Goal: Check status: Check status

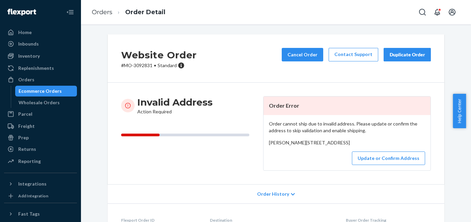
click at [99, 20] on ol "Orders Order Detail" at bounding box center [128, 12] width 84 height 20
click at [101, 11] on link "Orders" at bounding box center [102, 11] width 21 height 7
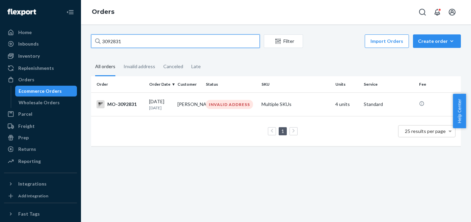
drag, startPoint x: 136, startPoint y: 42, endPoint x: 74, endPoint y: 39, distance: 62.9
click at [74, 39] on div "Home Inbounds Shipping Plans Problems Inventory Products Branded Packaging Repl…" at bounding box center [235, 111] width 471 height 222
paste input "104062"
type input "3104062"
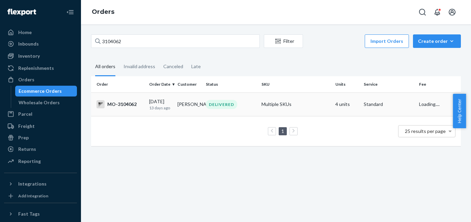
click at [220, 103] on div "DELIVERED" at bounding box center [221, 104] width 31 height 9
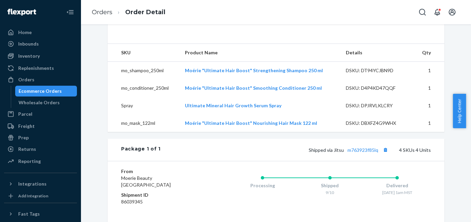
scroll to position [101, 0]
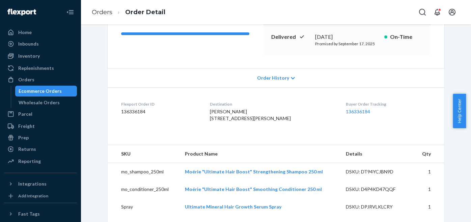
drag, startPoint x: 214, startPoint y: 124, endPoint x: 274, endPoint y: 126, distance: 60.1
click at [274, 126] on dl "Flexport Order ID 136336184 Destination [PERSON_NAME] [STREET_ADDRESS][PERSON_N…" at bounding box center [276, 112] width 337 height 51
click at [281, 122] on div "[PERSON_NAME] [STREET_ADDRESS][PERSON_NAME]" at bounding box center [273, 115] width 126 height 14
drag, startPoint x: 211, startPoint y: 117, endPoint x: 280, endPoint y: 125, distance: 69.4
click at [280, 125] on dl "Flexport Order ID 136336184 Destination [PERSON_NAME] [STREET_ADDRESS][PERSON_N…" at bounding box center [276, 112] width 337 height 51
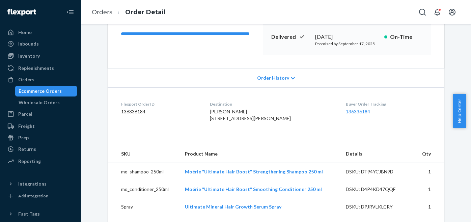
copy span "[STREET_ADDRESS][PERSON_NAME]"
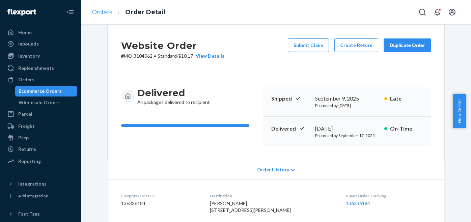
scroll to position [0, 0]
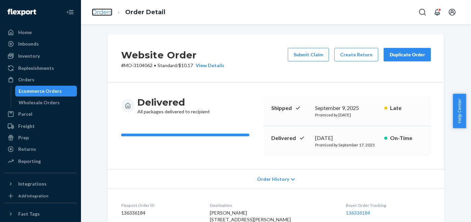
click at [105, 14] on link "Orders" at bounding box center [102, 11] width 21 height 7
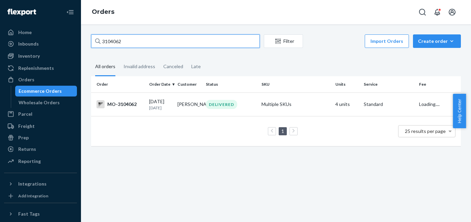
drag, startPoint x: 150, startPoint y: 44, endPoint x: 77, endPoint y: 46, distance: 73.6
click at [77, 46] on div "Home Inbounds Shipping Plans Problems Inventory Products Branded Packaging Repl…" at bounding box center [235, 111] width 471 height 222
paste input "62411"
type input "3162411"
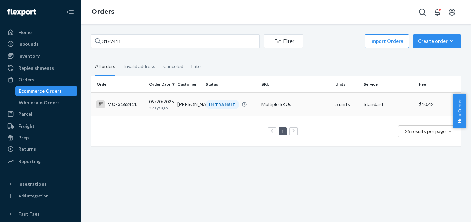
click at [181, 103] on td "[PERSON_NAME]" at bounding box center [189, 105] width 28 height 24
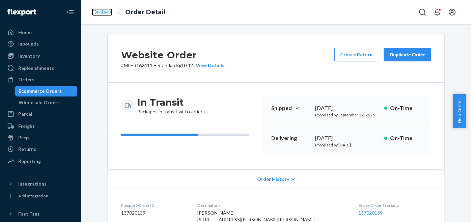
click at [104, 11] on link "Orders" at bounding box center [102, 11] width 21 height 7
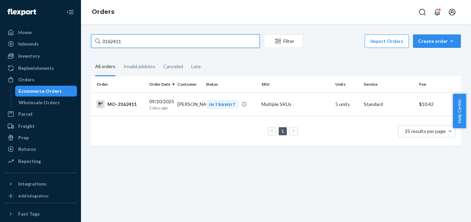
drag, startPoint x: 143, startPoint y: 43, endPoint x: 79, endPoint y: 36, distance: 63.8
click at [79, 36] on div "Home Inbounds Shipping Plans Problems Inventory Products Branded Packaging Repl…" at bounding box center [235, 111] width 471 height 222
paste input "8385"
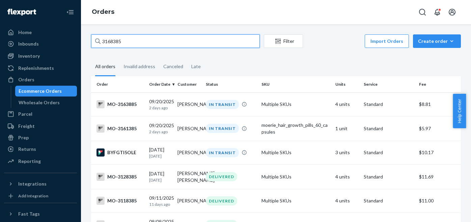
click at [145, 42] on input "3168385" at bounding box center [175, 41] width 169 height 14
drag, startPoint x: 153, startPoint y: 43, endPoint x: 61, endPoint y: 38, distance: 92.0
click at [61, 38] on div "Home Inbounds Shipping Plans Problems Inventory Products Branded Packaging Repl…" at bounding box center [235, 111] width 471 height 222
paste input "[PERSON_NAME]"
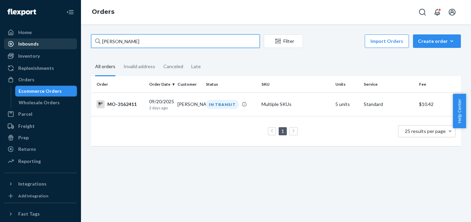
drag, startPoint x: 131, startPoint y: 46, endPoint x: 47, endPoint y: 43, distance: 84.1
click at [47, 43] on div "Home Inbounds Shipping Plans Problems Inventory Products Branded Packaging Repl…" at bounding box center [235, 111] width 471 height 222
paste input "3162411"
type input "3162411"
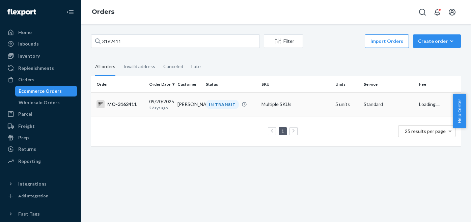
click at [226, 104] on div "IN TRANSIT" at bounding box center [222, 104] width 33 height 9
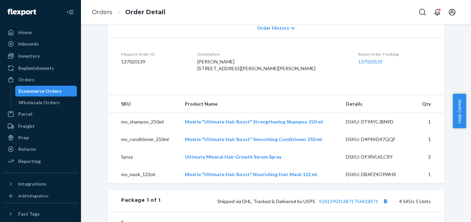
scroll to position [128, 0]
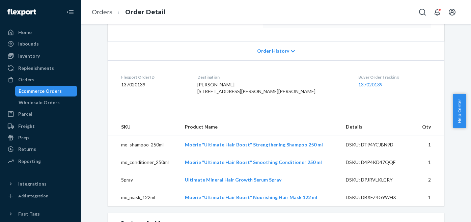
click at [359, 81] on dd "137020139" at bounding box center [395, 84] width 73 height 7
click at [359, 84] on link "137020139" at bounding box center [371, 85] width 24 height 6
